Goal: Check status: Check status

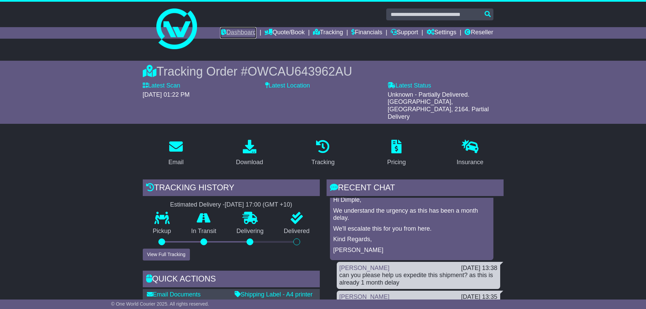
click at [227, 34] on link "Dashboard" at bounding box center [238, 33] width 36 height 12
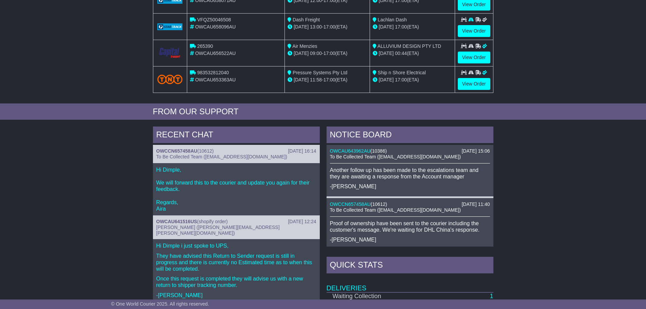
scroll to position [170, 0]
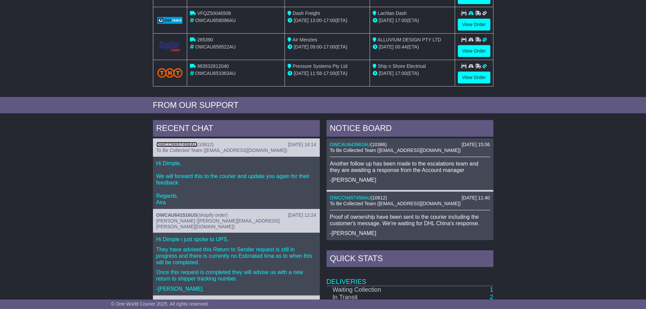
click at [179, 144] on link "OWCCN657458AU" at bounding box center [176, 144] width 41 height 5
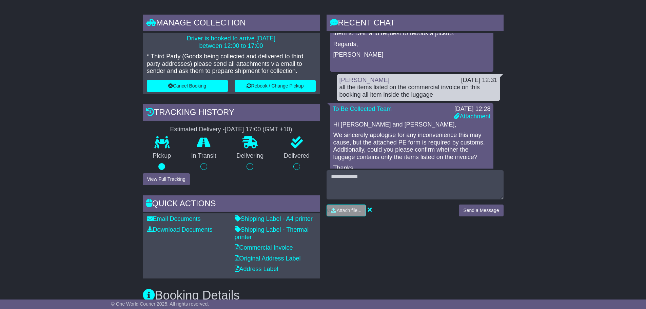
scroll to position [136, 0]
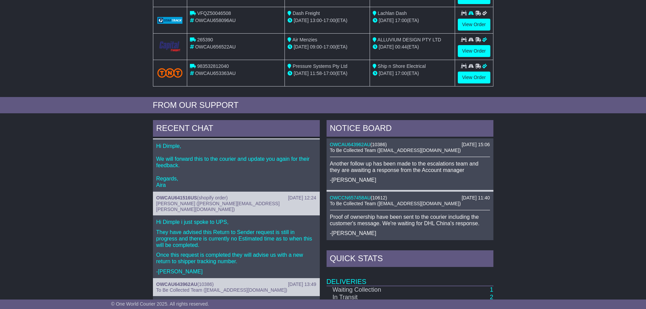
scroll to position [34, 0]
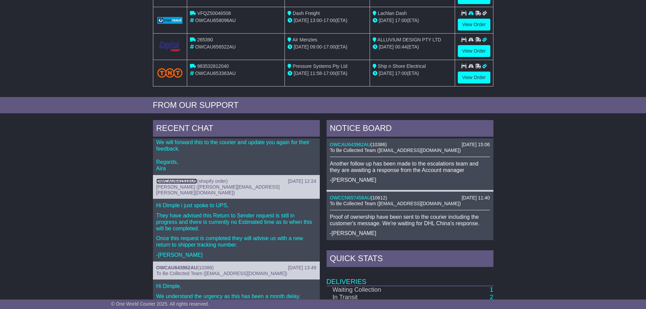
click at [160, 181] on link "OWCAU641516US" at bounding box center [176, 180] width 41 height 5
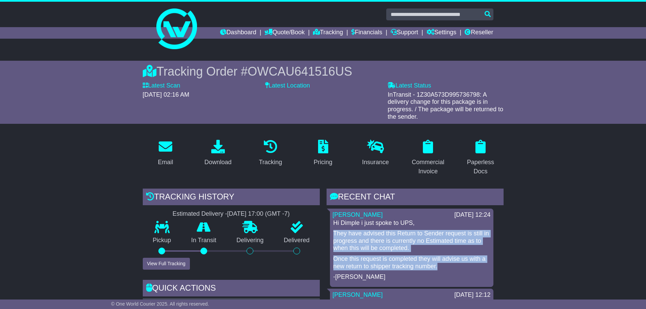
drag, startPoint x: 334, startPoint y: 233, endPoint x: 442, endPoint y: 266, distance: 113.1
click at [442, 266] on div "Hi Dimple i just spoke to UPS, They have advised this Return to Sender request …" at bounding box center [412, 249] width 158 height 61
copy div "They have advised this Return to Sender request is still in progress and there …"
